Goal: Task Accomplishment & Management: Manage account settings

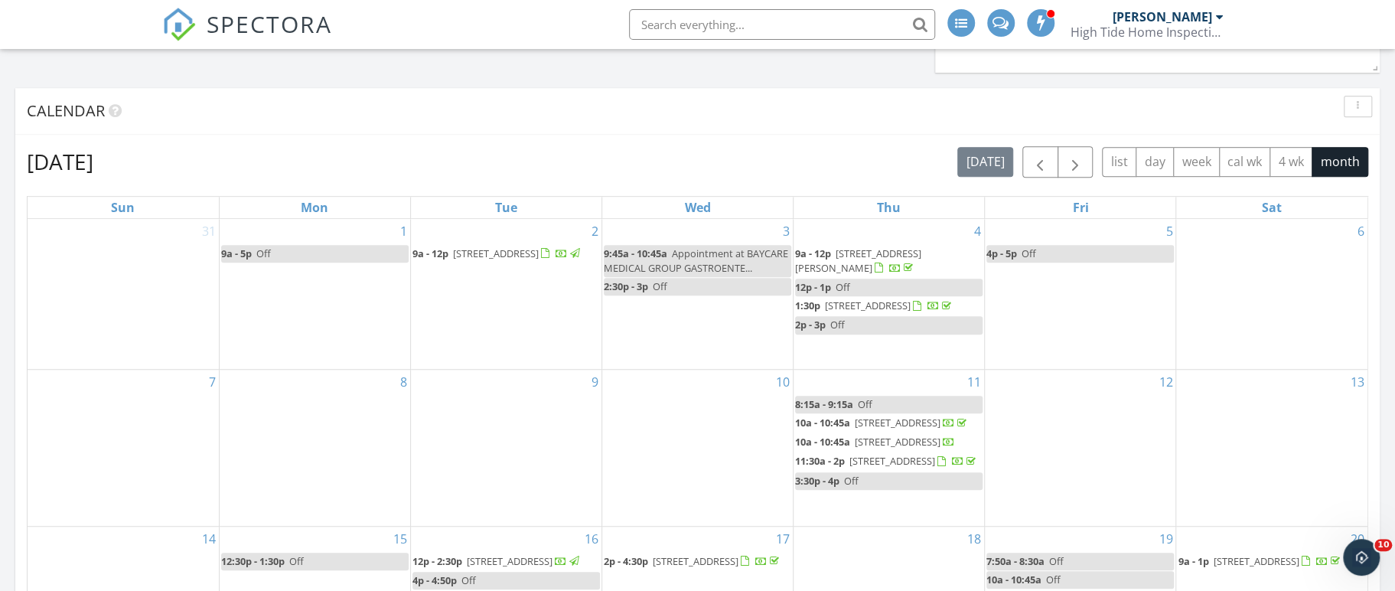
scroll to position [576, 0]
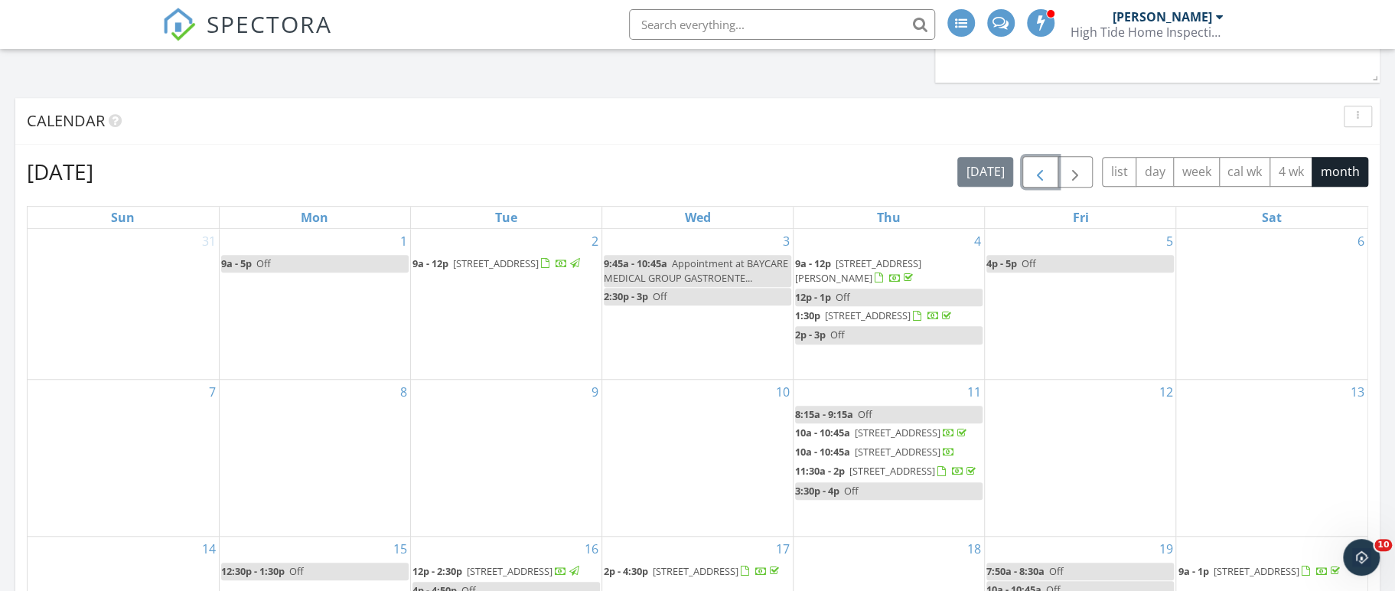
click at [1040, 173] on span "button" at bounding box center [1040, 172] width 18 height 18
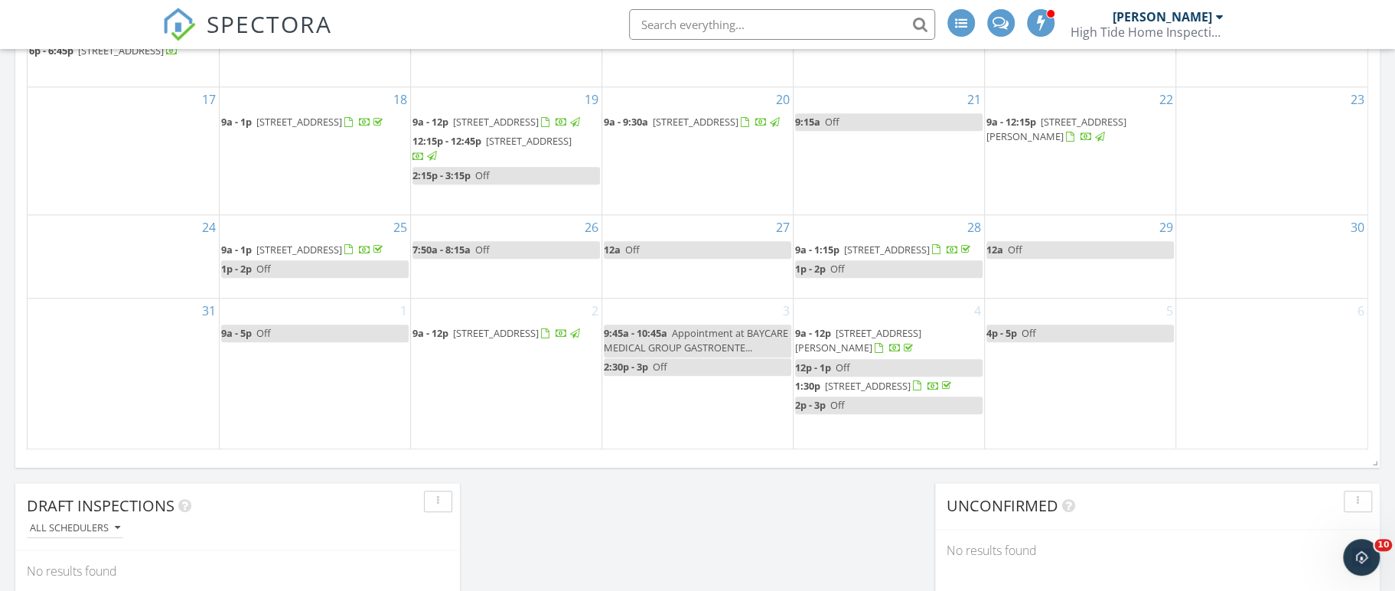
scroll to position [963, 0]
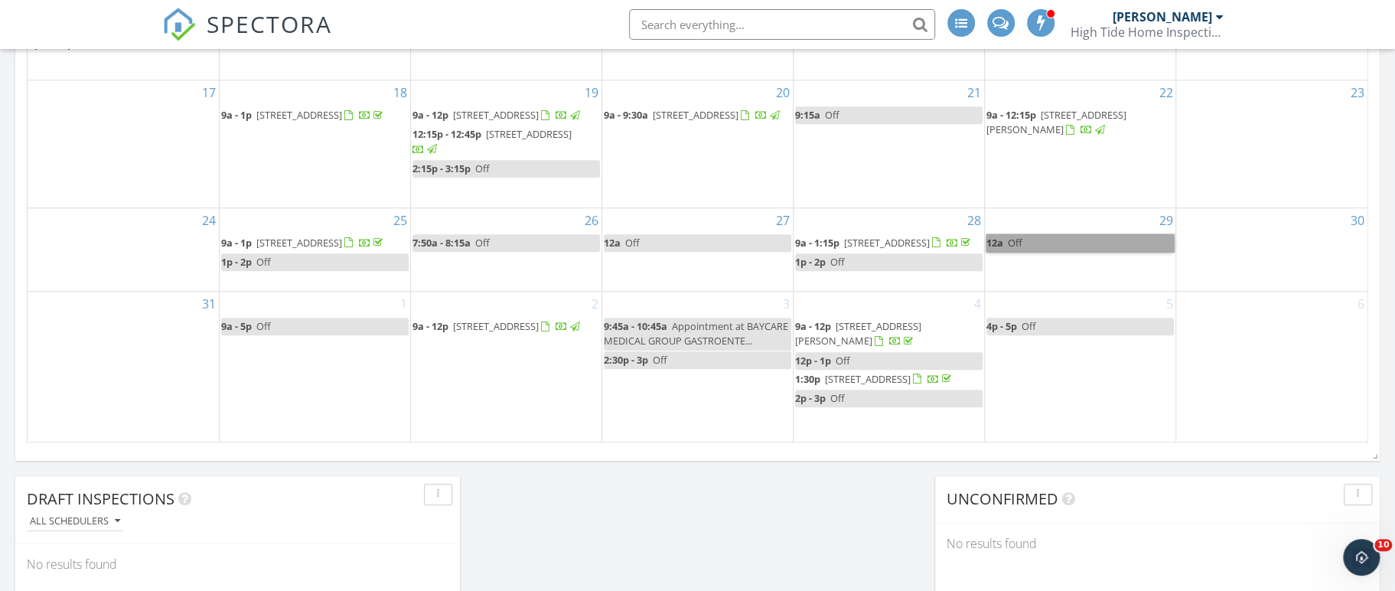
click at [1094, 252] on link "12a Off" at bounding box center [1079, 243] width 187 height 18
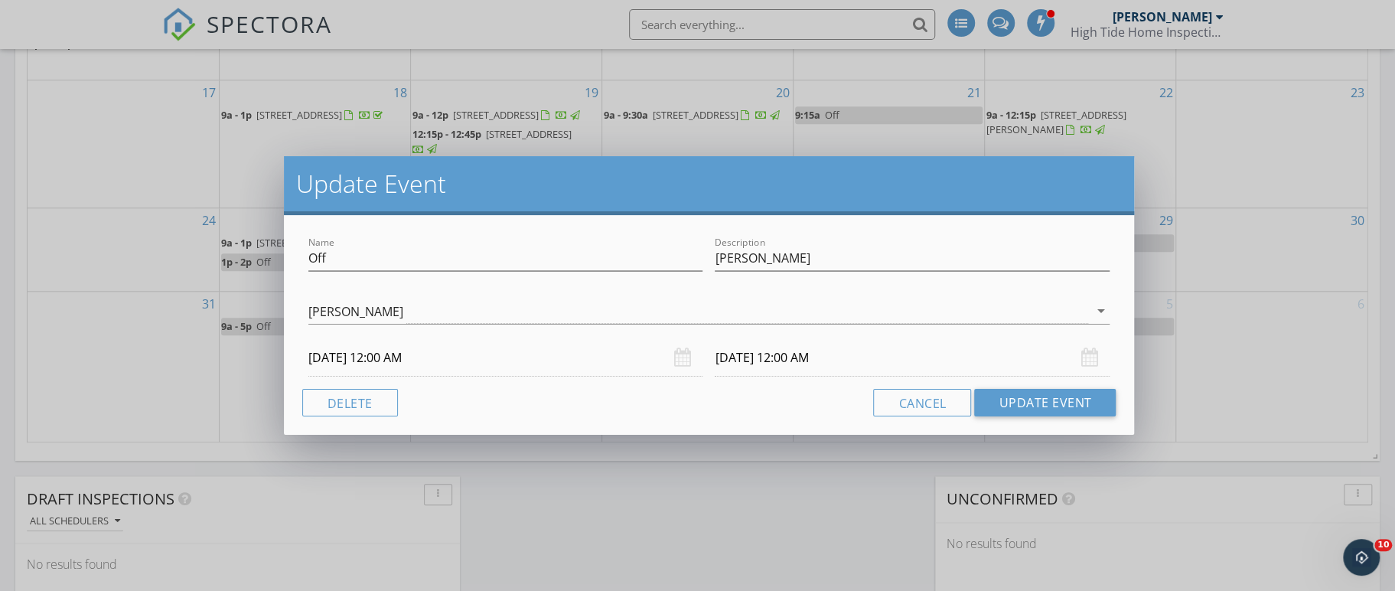
click at [1235, 302] on div "Update Event Name Off Description [PERSON_NAME] [PERSON_NAME] arrow_drop_down […" at bounding box center [697, 295] width 1395 height 591
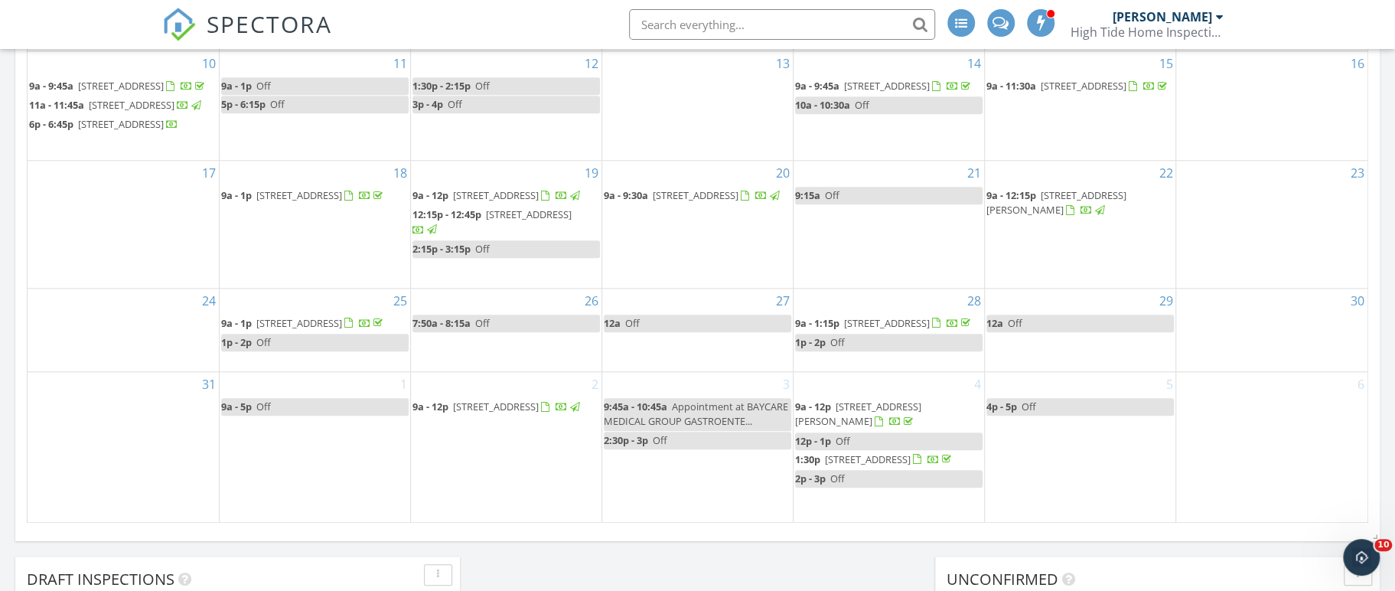
scroll to position [901, 0]
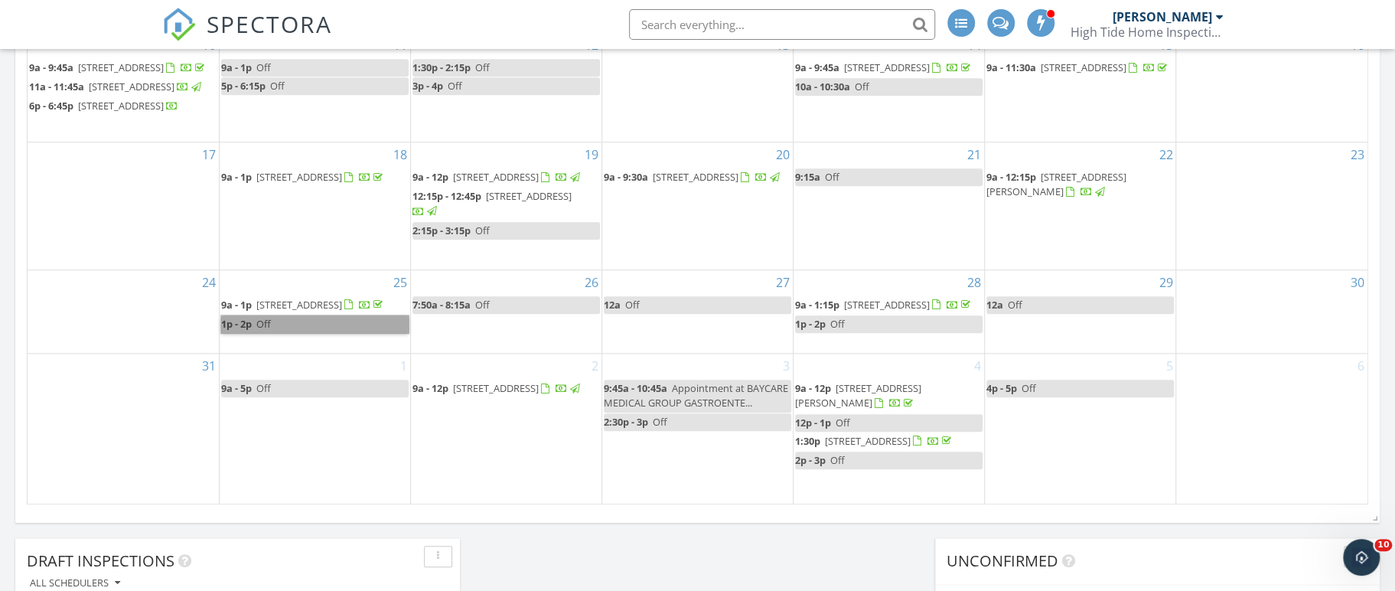
click at [320, 333] on link "1p - 2p Off" at bounding box center [314, 324] width 187 height 18
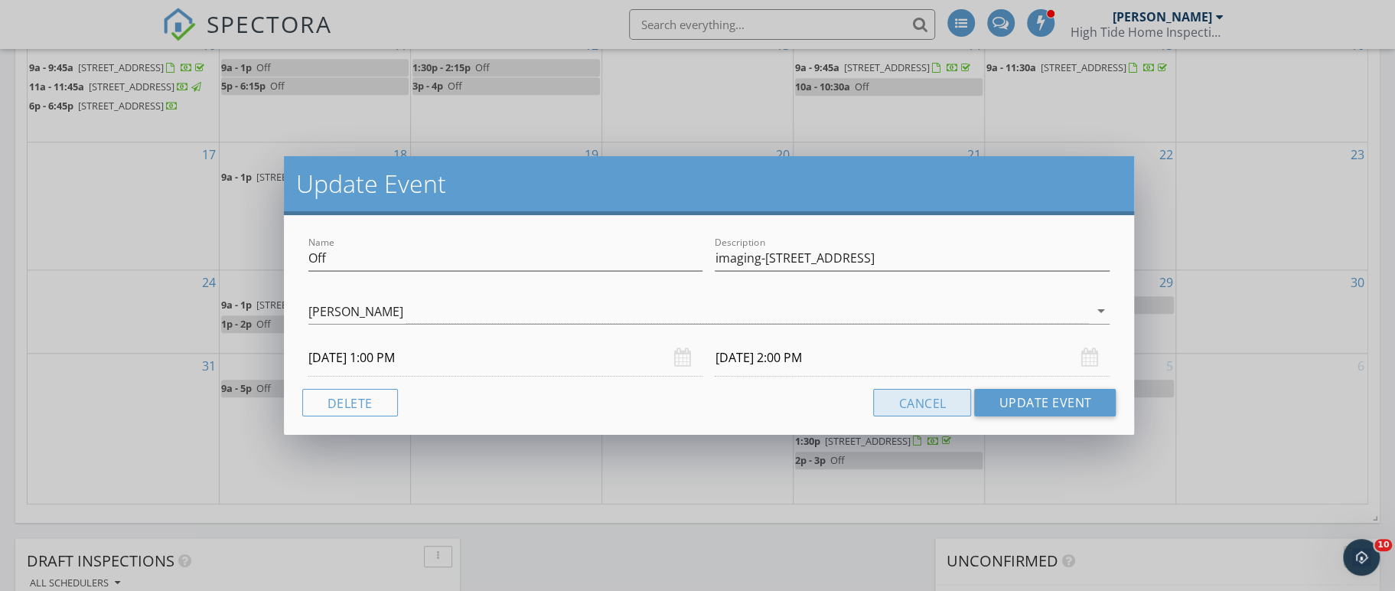
click at [940, 410] on button "Cancel" at bounding box center [922, 403] width 98 height 28
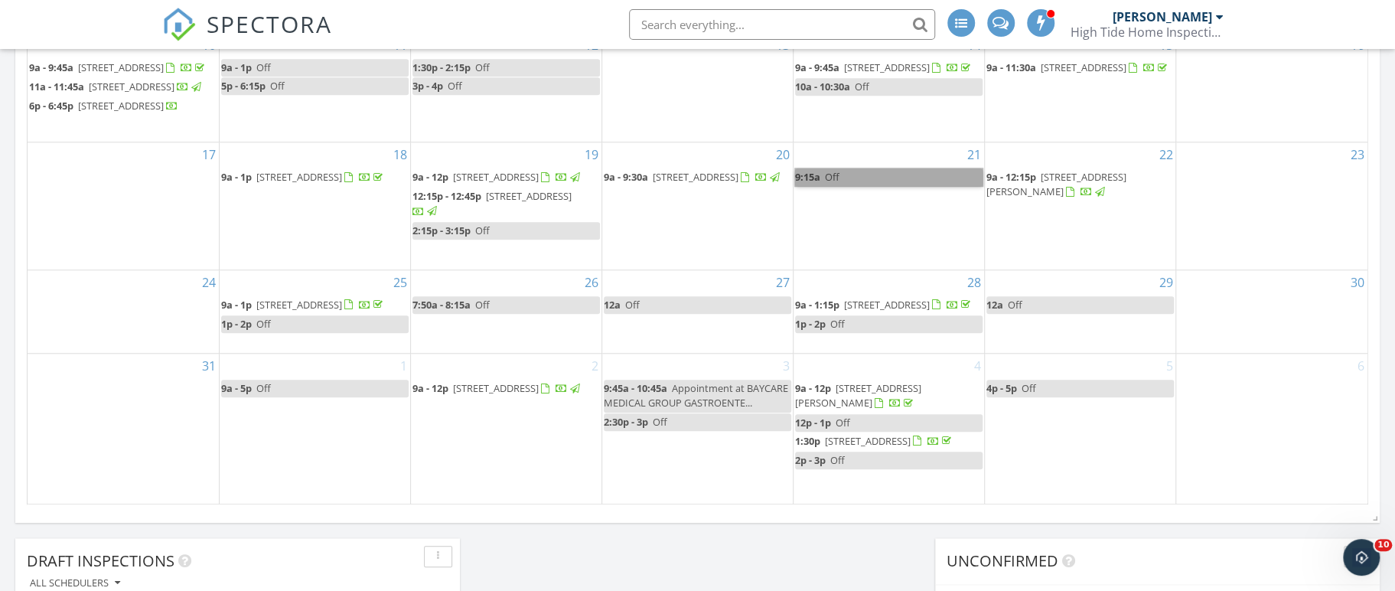
click at [864, 186] on link "9:15a Off" at bounding box center [888, 177] width 187 height 18
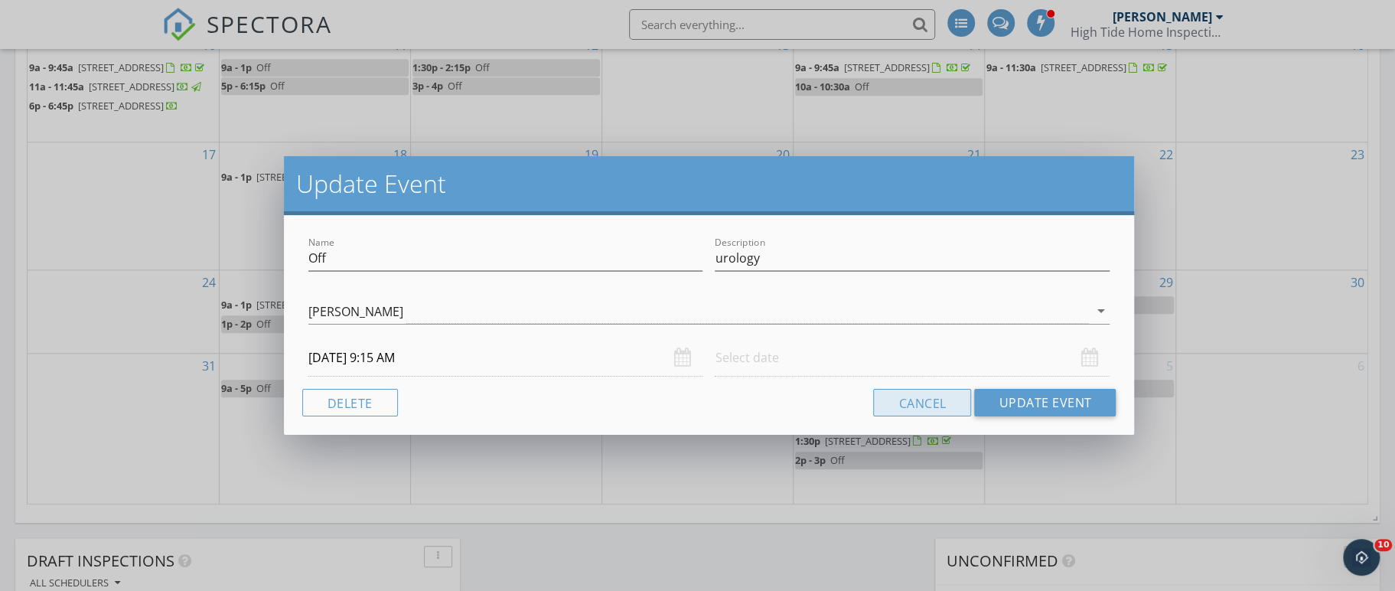
click at [941, 403] on button "Cancel" at bounding box center [922, 403] width 98 height 28
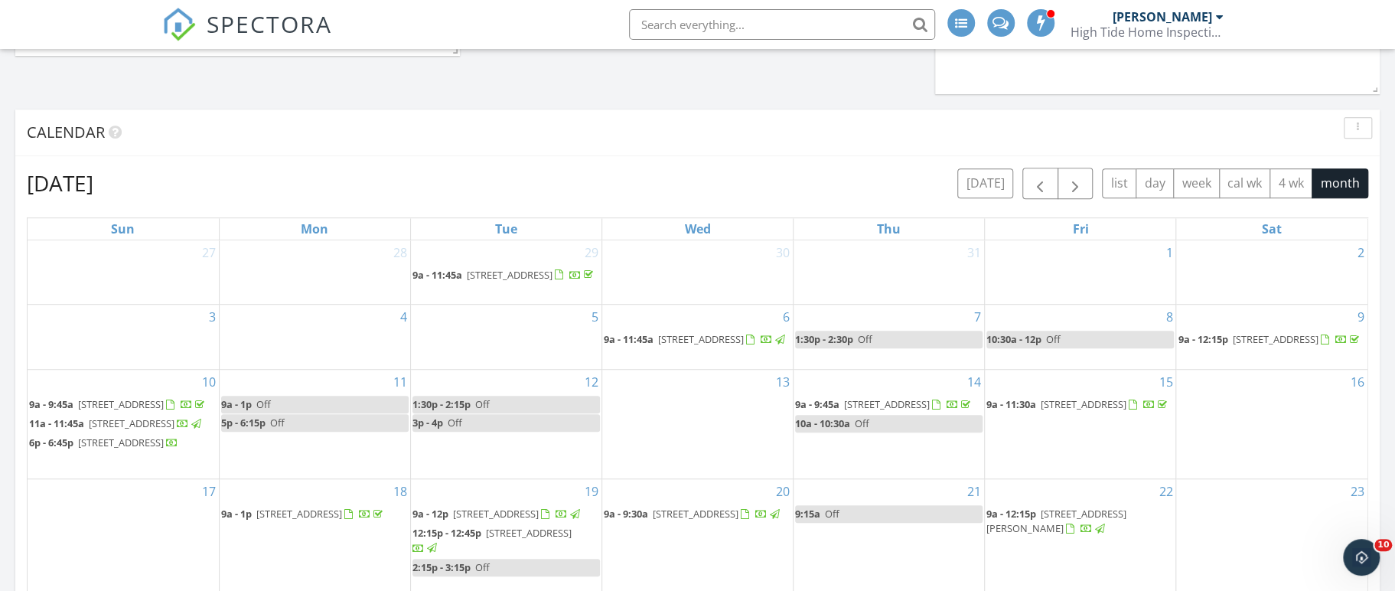
scroll to position [562, 0]
click at [1031, 186] on span "button" at bounding box center [1040, 186] width 18 height 18
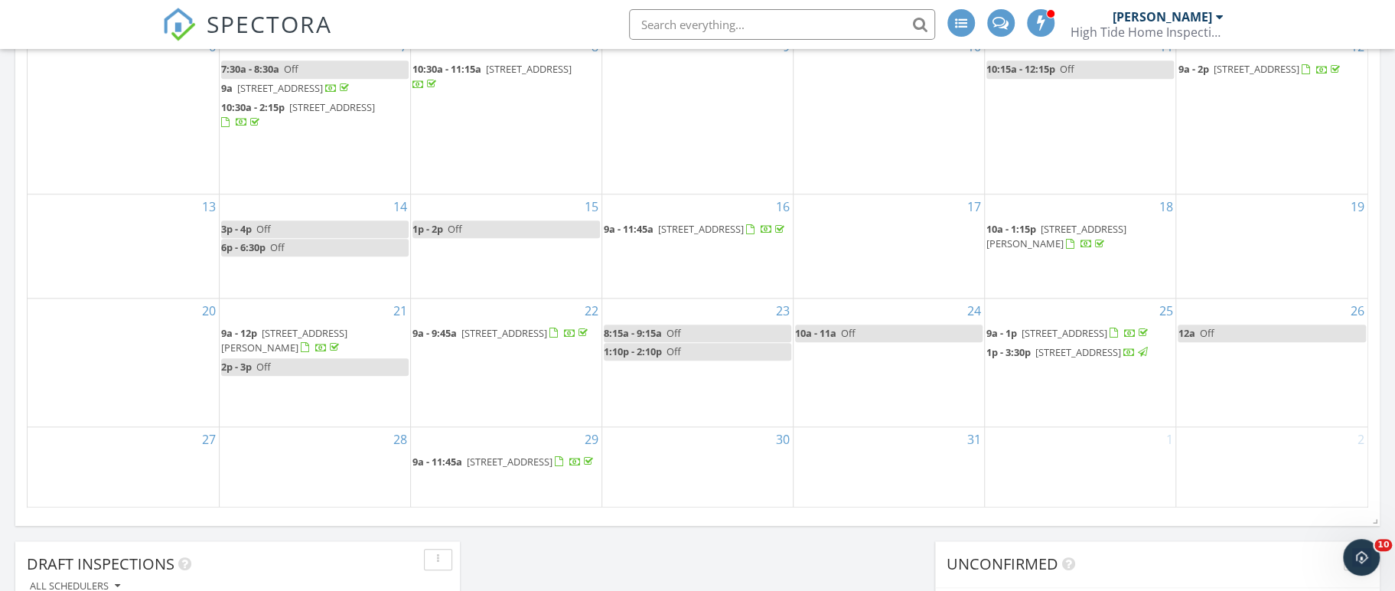
scroll to position [932, 0]
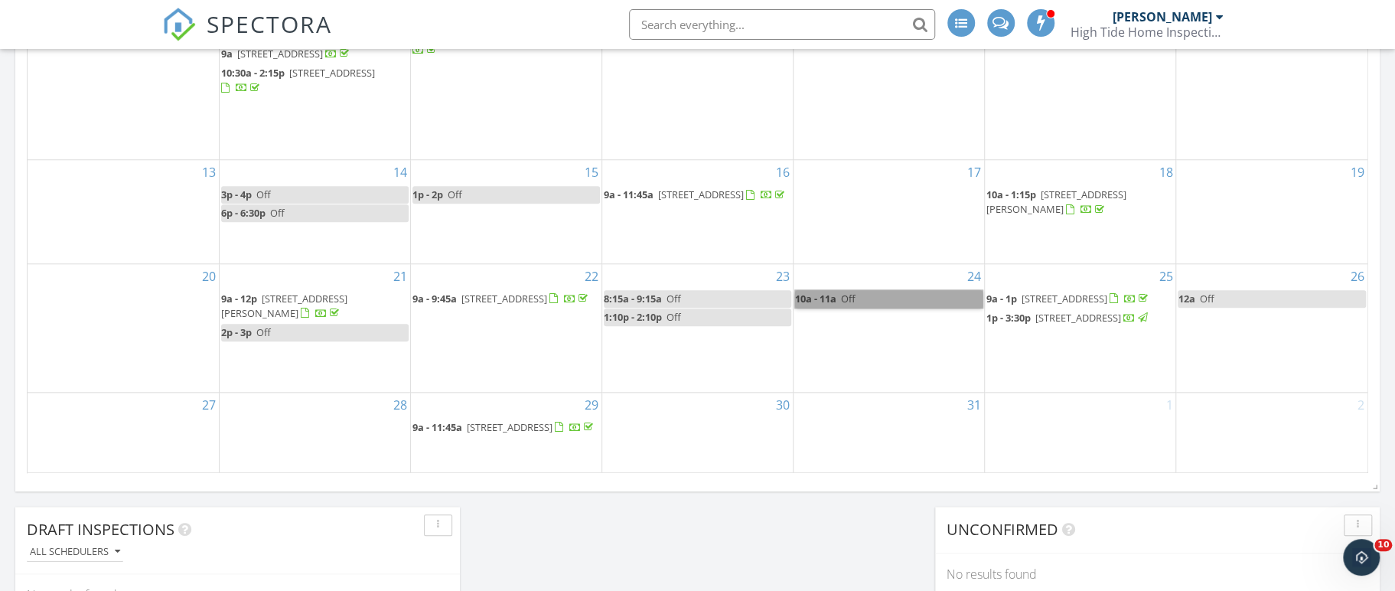
click at [884, 290] on link "10a - 11a Off" at bounding box center [888, 299] width 187 height 18
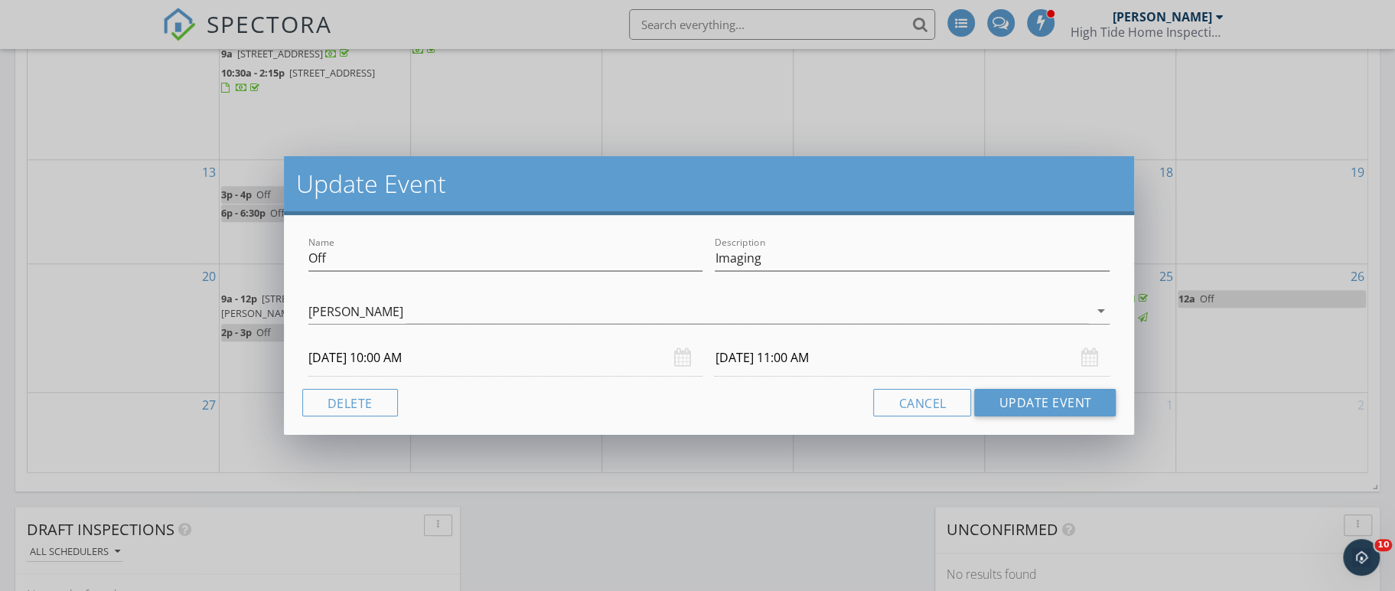
click at [726, 487] on div "Update Event Name Off Description Imaging [PERSON_NAME] arrow_drop_down [DATE] …" at bounding box center [697, 295] width 1395 height 591
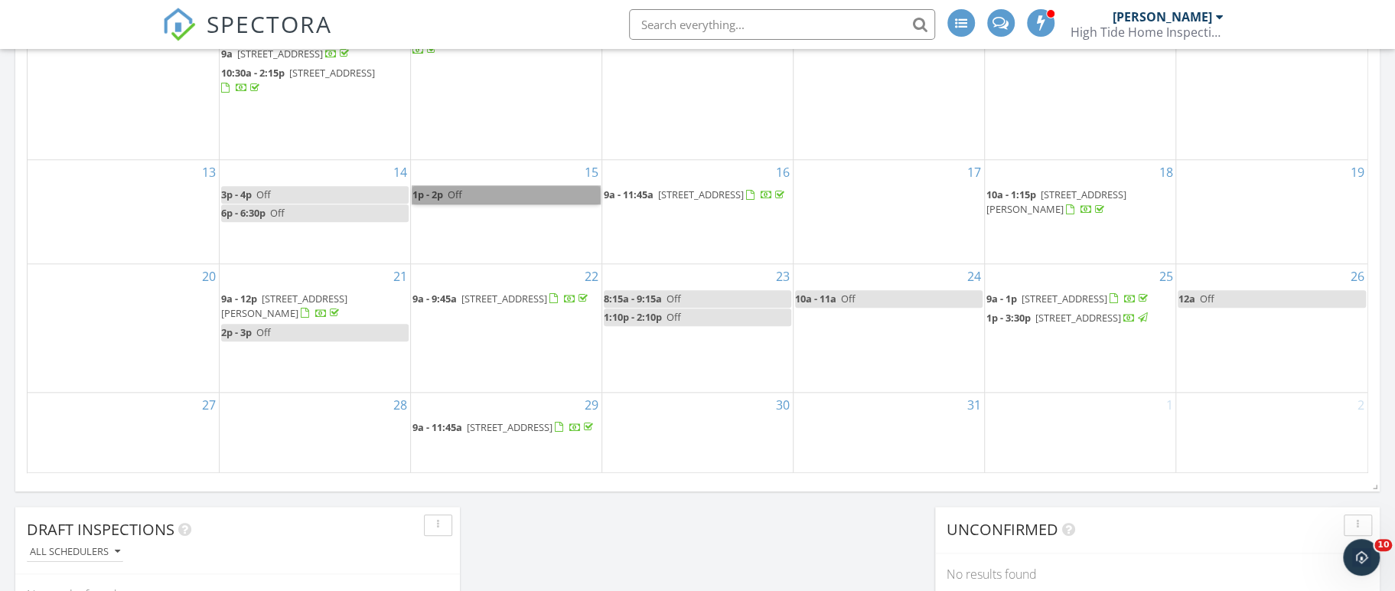
click at [530, 186] on link "1p - 2p Off" at bounding box center [505, 195] width 187 height 18
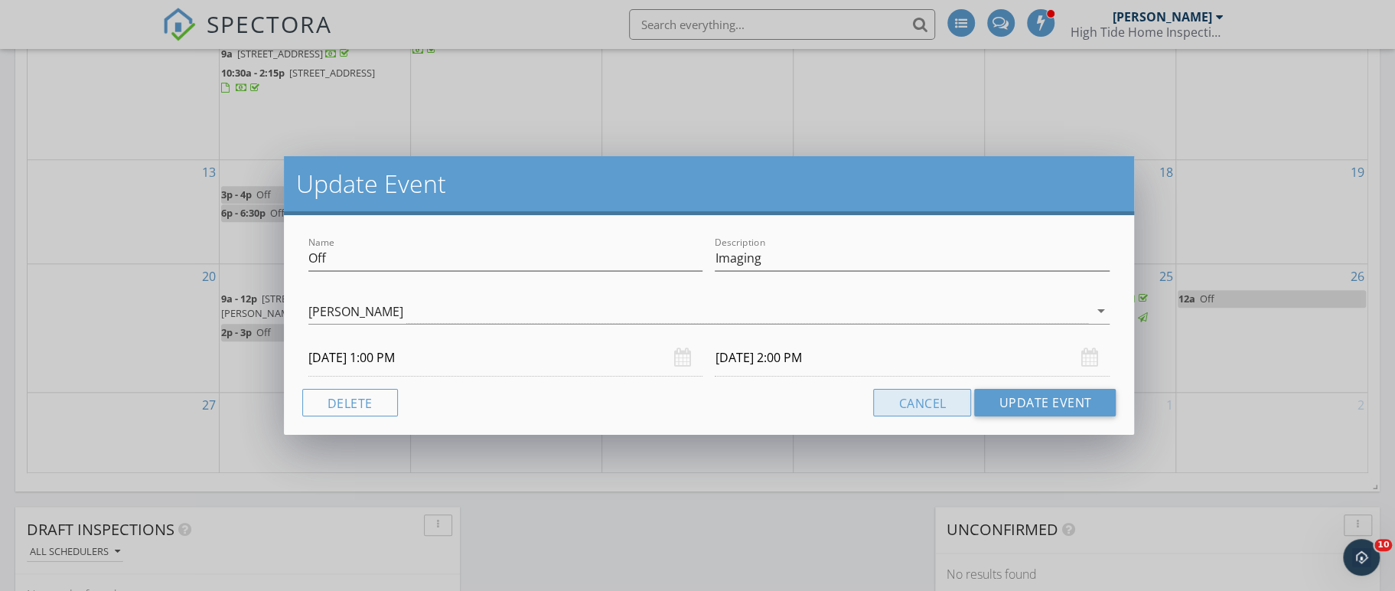
click at [928, 406] on button "Cancel" at bounding box center [922, 403] width 98 height 28
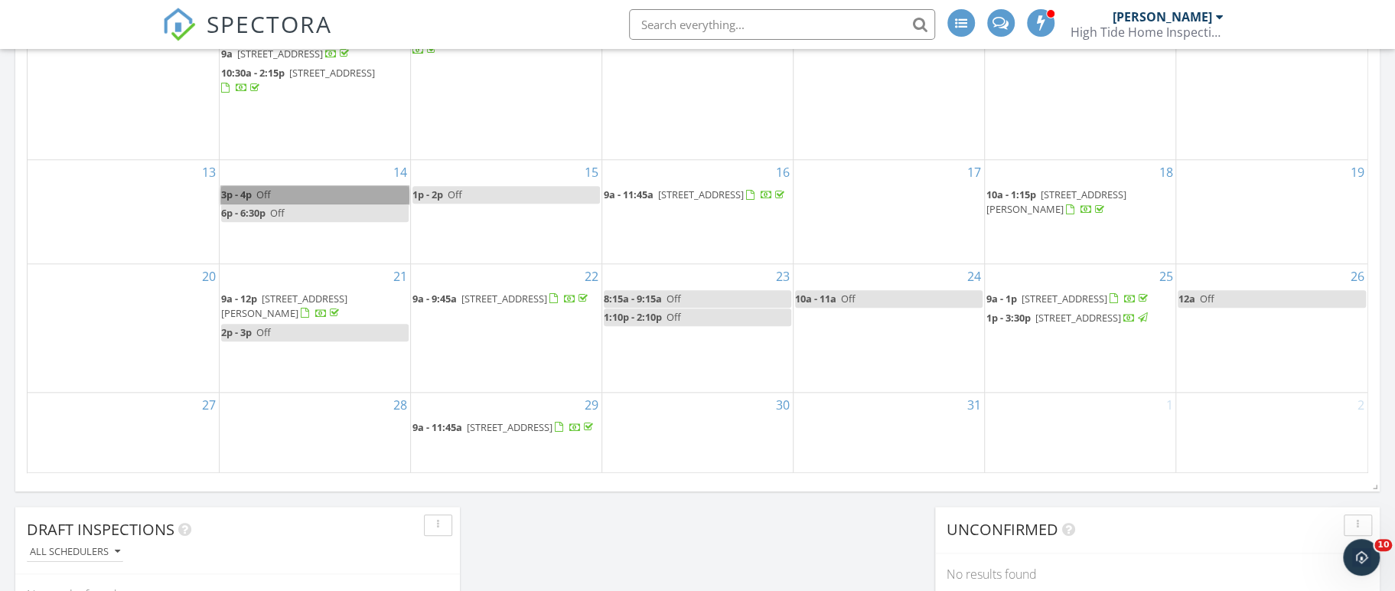
click at [346, 186] on link "3p - 4p Off" at bounding box center [314, 195] width 187 height 18
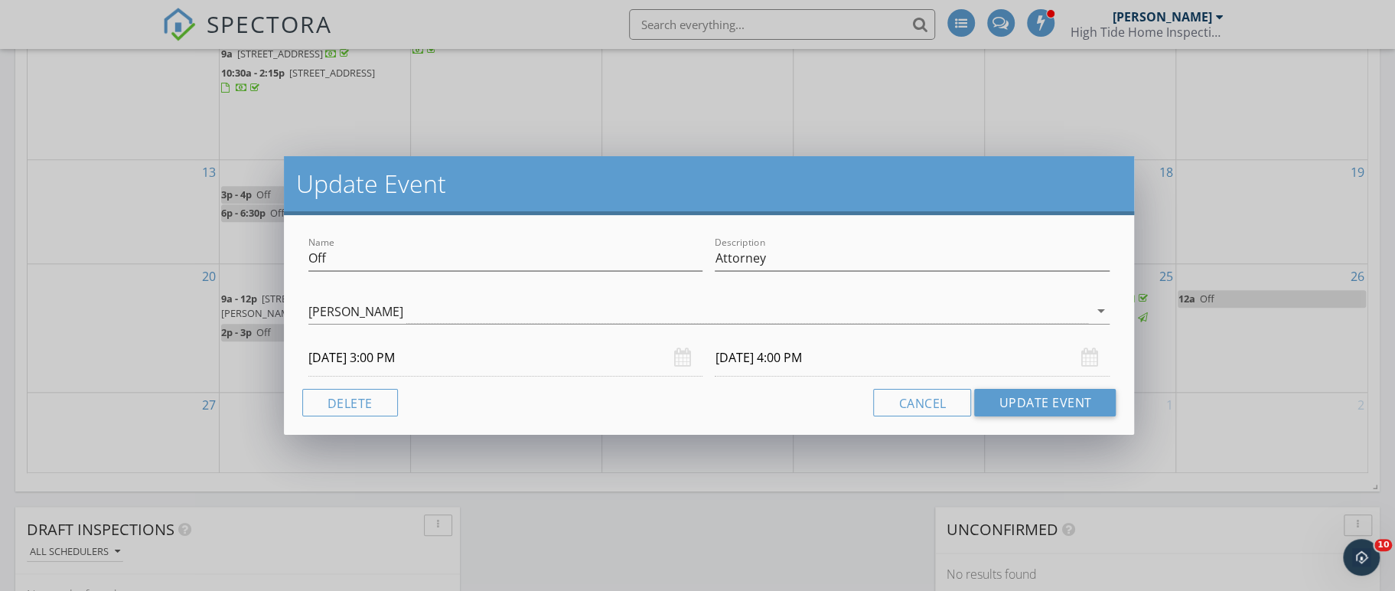
click at [154, 199] on div "Update Event Name Off Description Attorney [PERSON_NAME] arrow_drop_down [DATE]…" at bounding box center [697, 295] width 1395 height 591
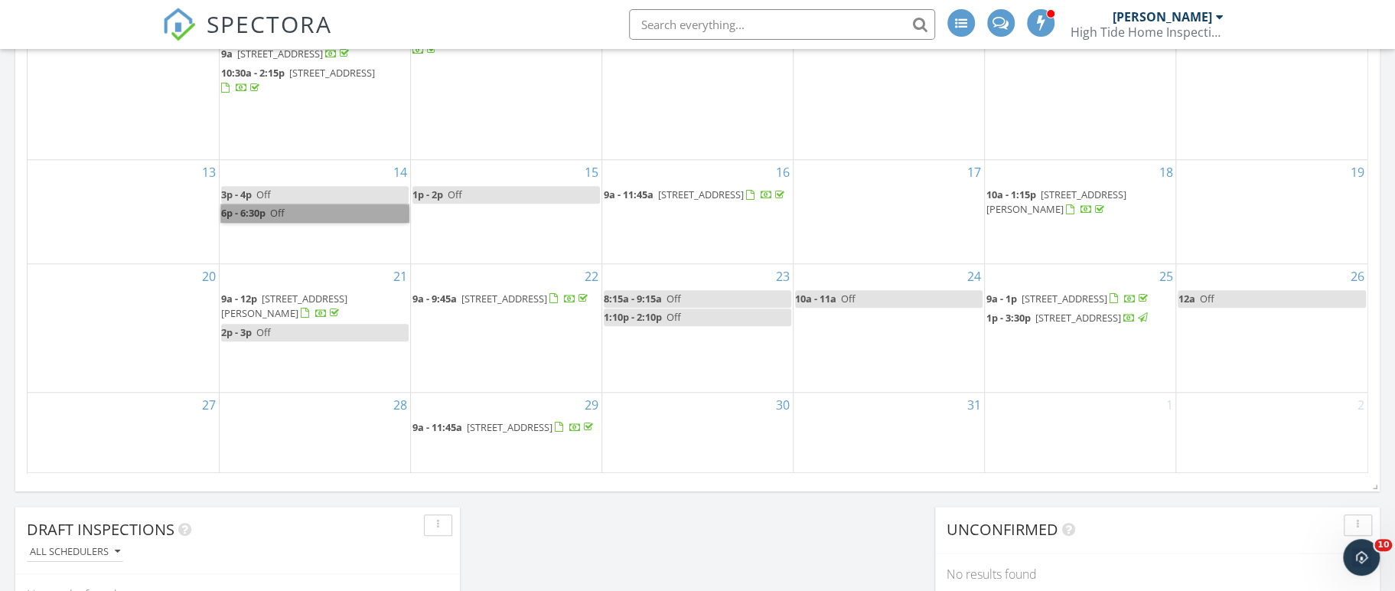
click at [279, 204] on link "6p - 6:30p Off" at bounding box center [314, 213] width 187 height 18
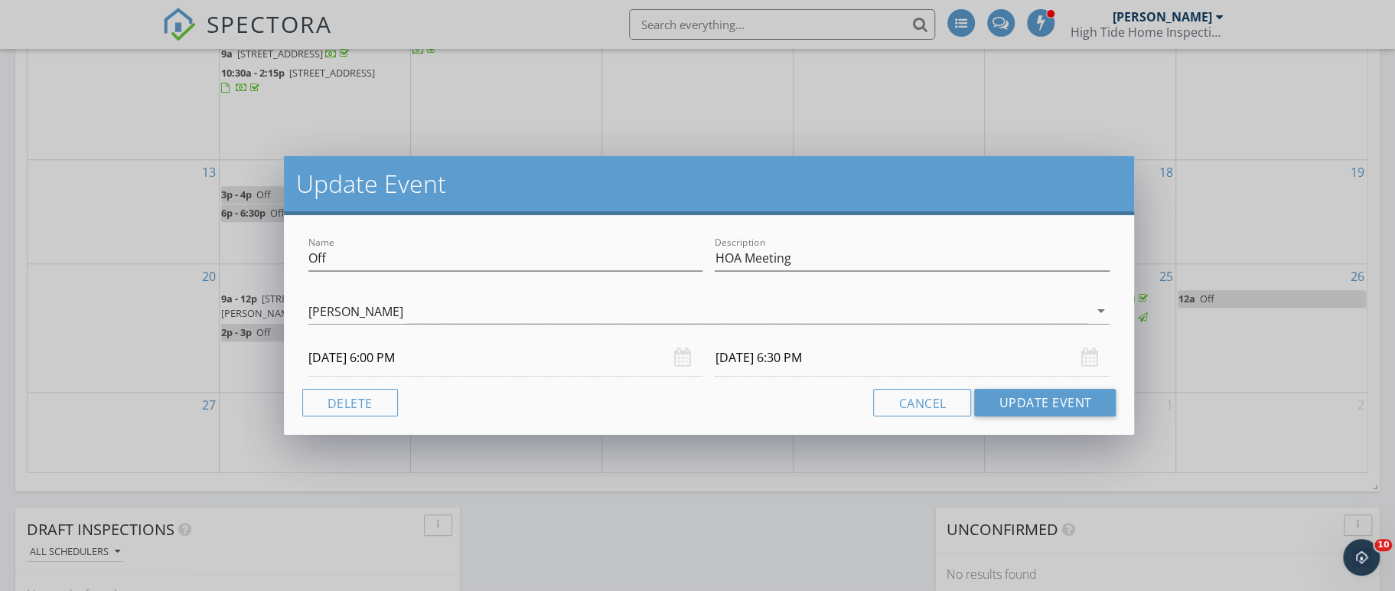
click at [126, 198] on div "Update Event Name Off Description HOA Meeting [PERSON_NAME] arrow_drop_down [DA…" at bounding box center [697, 295] width 1395 height 591
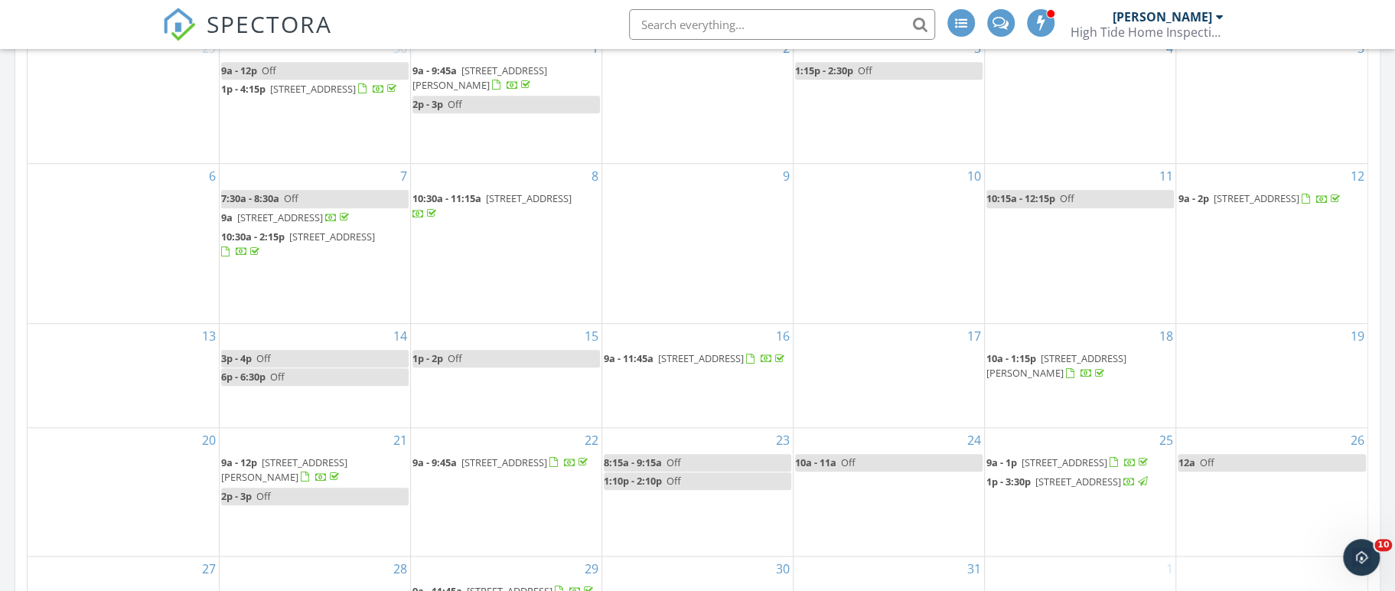
scroll to position [764, 0]
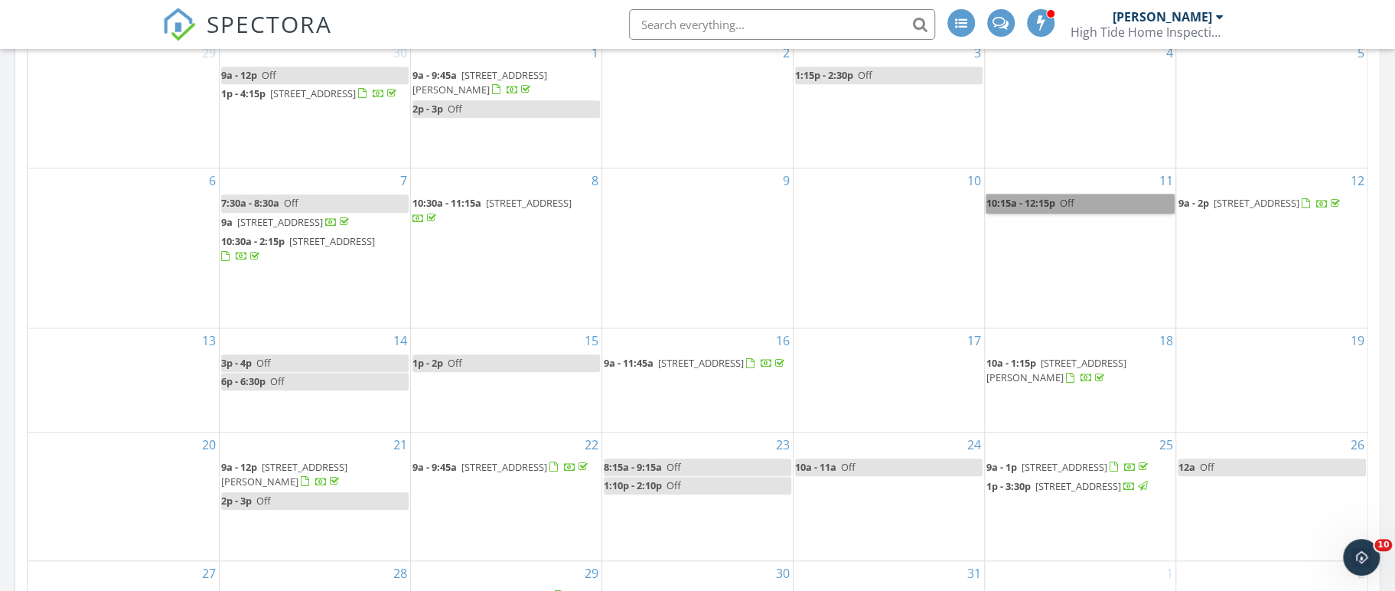
click at [1074, 194] on link "10:15a - 12:15p Off" at bounding box center [1079, 203] width 187 height 18
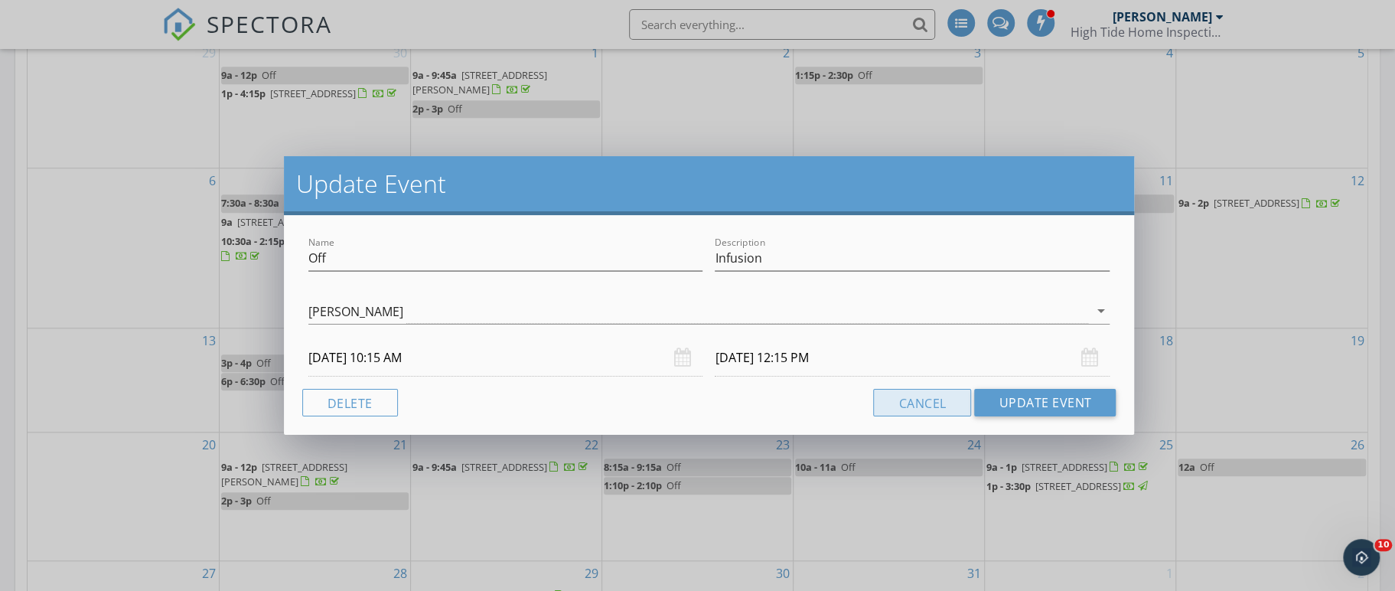
click at [937, 404] on button "Cancel" at bounding box center [922, 403] width 98 height 28
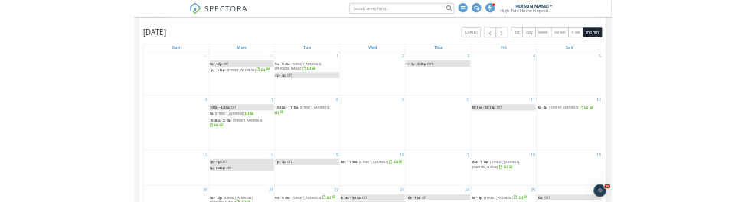
scroll to position [654, 0]
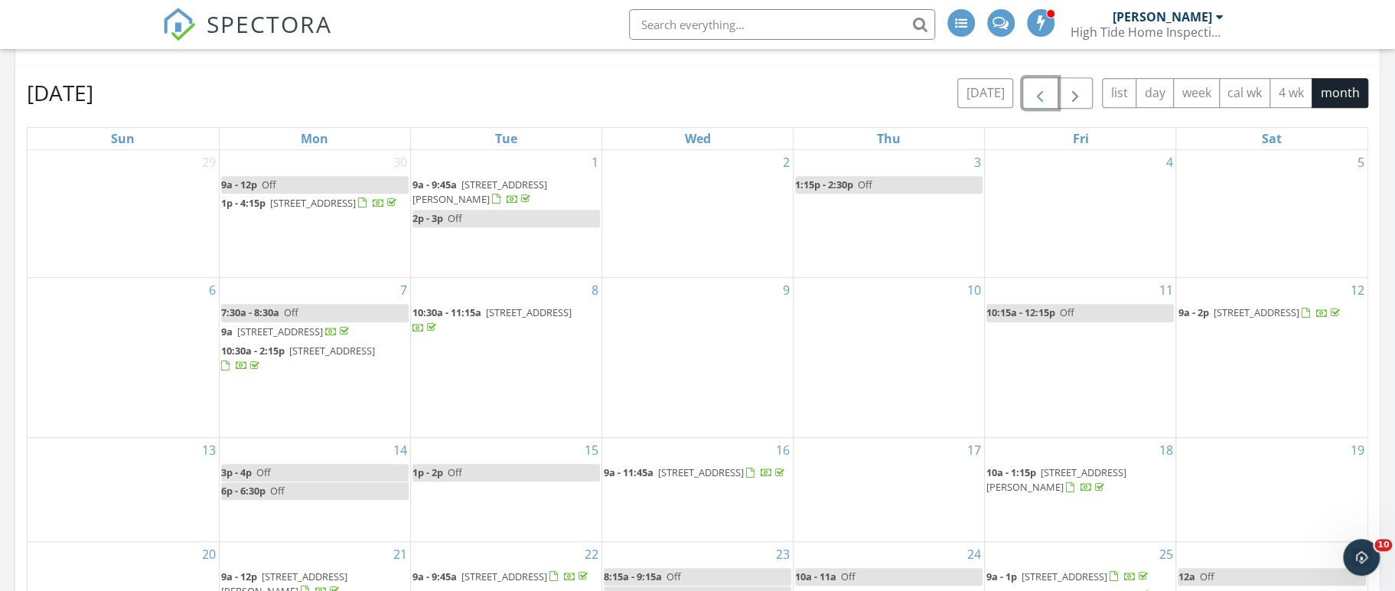
click at [1040, 93] on span "button" at bounding box center [1040, 93] width 18 height 18
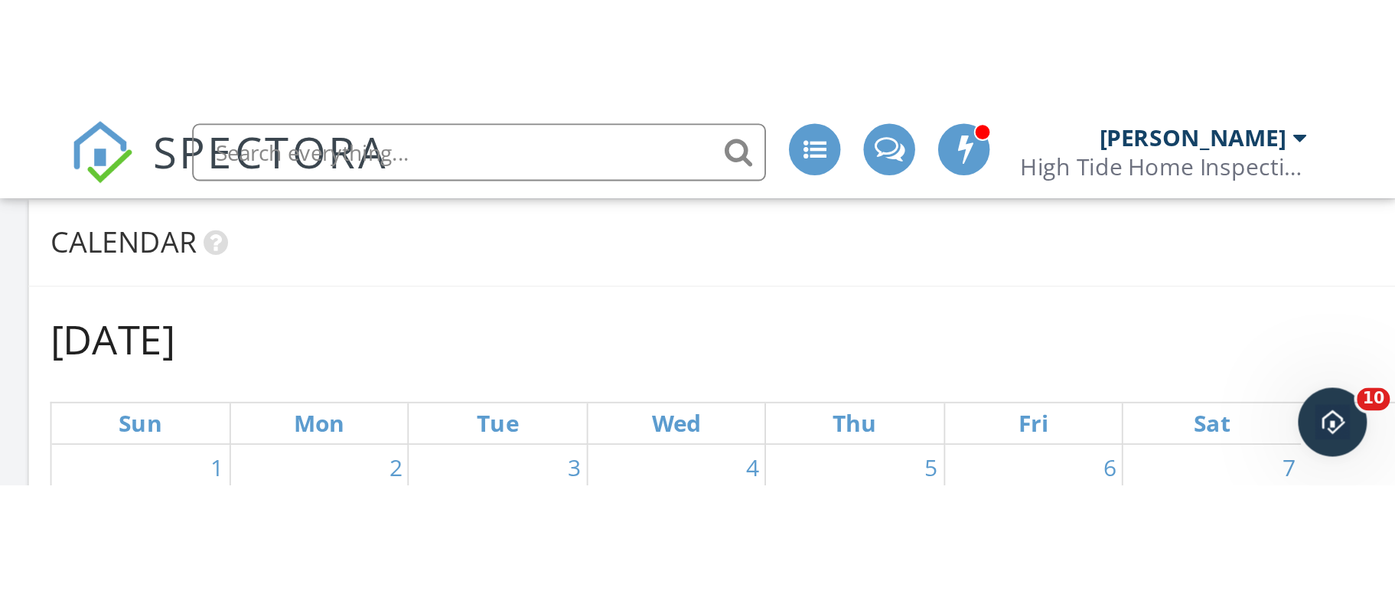
scroll to position [1975, 1442]
